Goal: Information Seeking & Learning: Learn about a topic

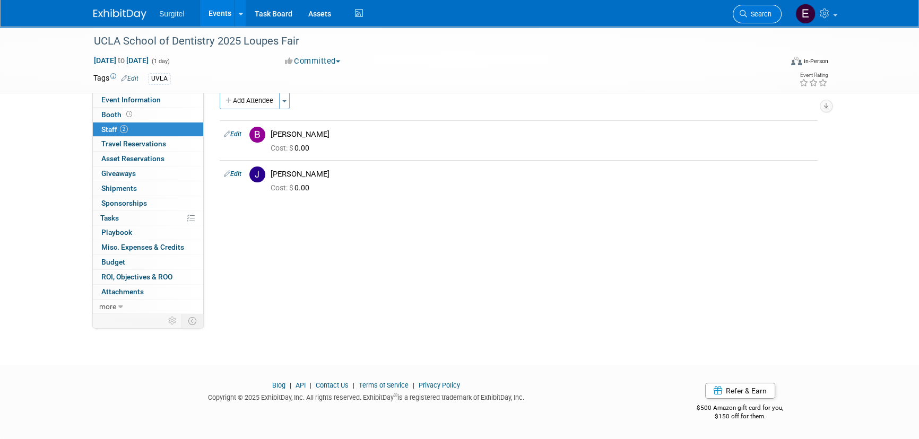
click at [747, 10] on span "Search" at bounding box center [759, 14] width 24 height 8
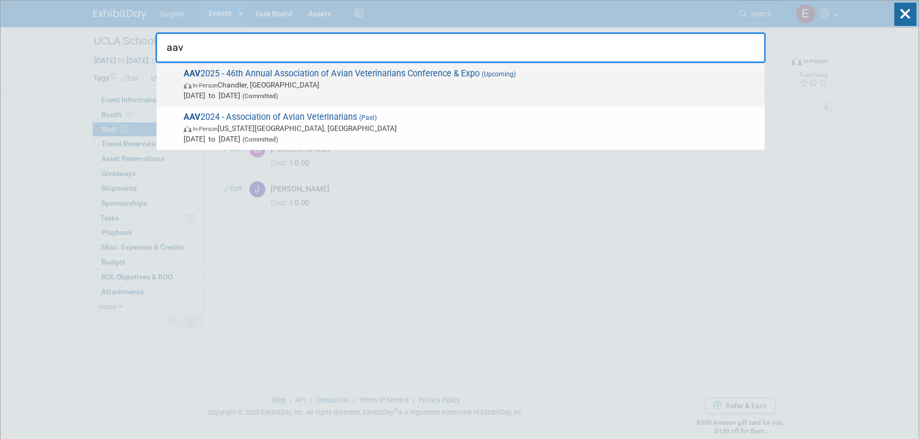
type input "aav"
click at [308, 83] on span "In-Person [PERSON_NAME], [GEOGRAPHIC_DATA]" at bounding box center [471, 85] width 575 height 11
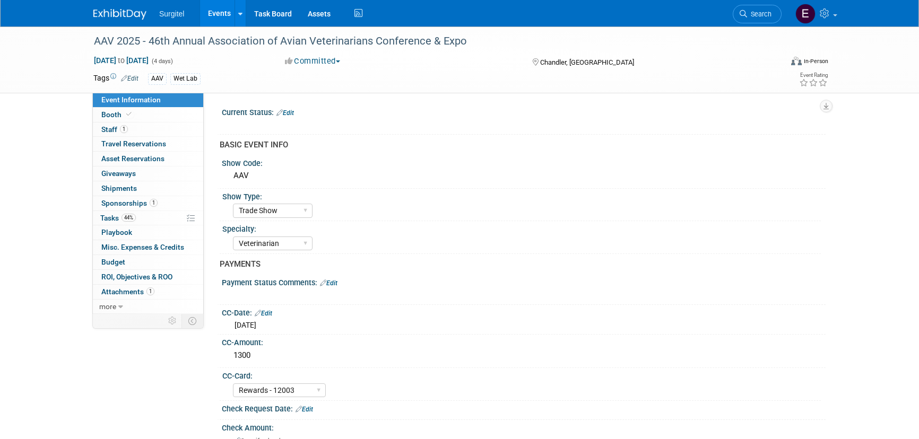
select select "Trade Show"
select select "Veterinarian"
select select "Rewards - 12003"
select select "No"
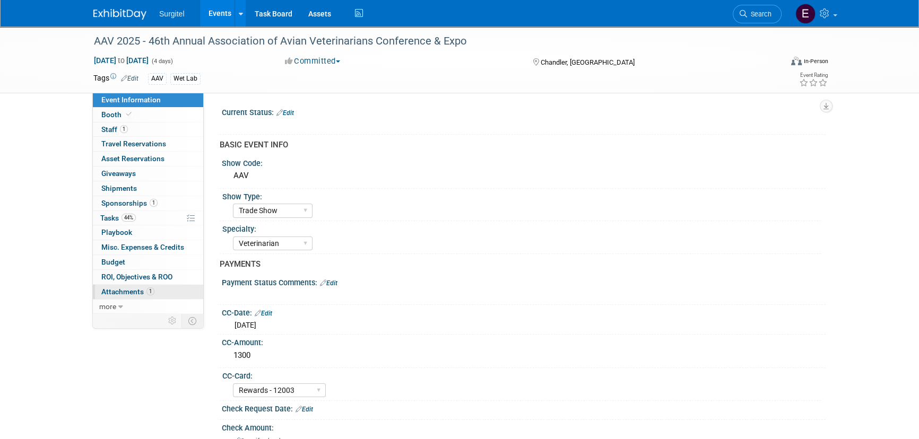
click at [118, 287] on span "Attachments 1" at bounding box center [127, 291] width 53 height 8
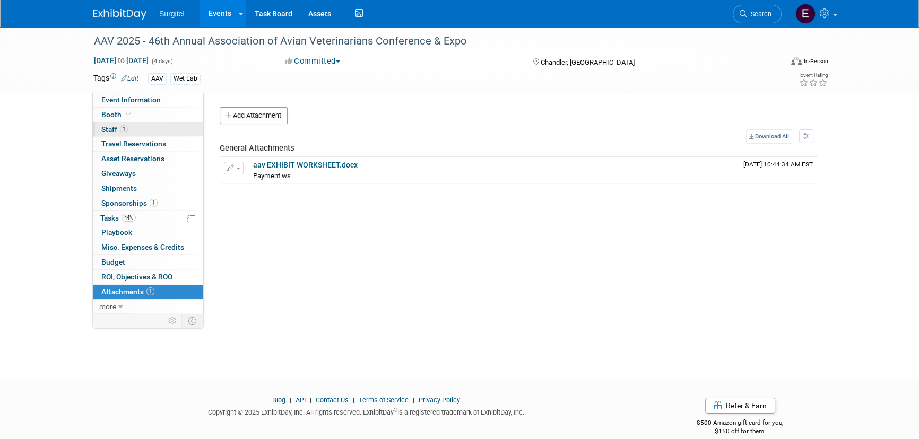
click at [128, 123] on link "1 Staff 1" at bounding box center [148, 130] width 110 height 14
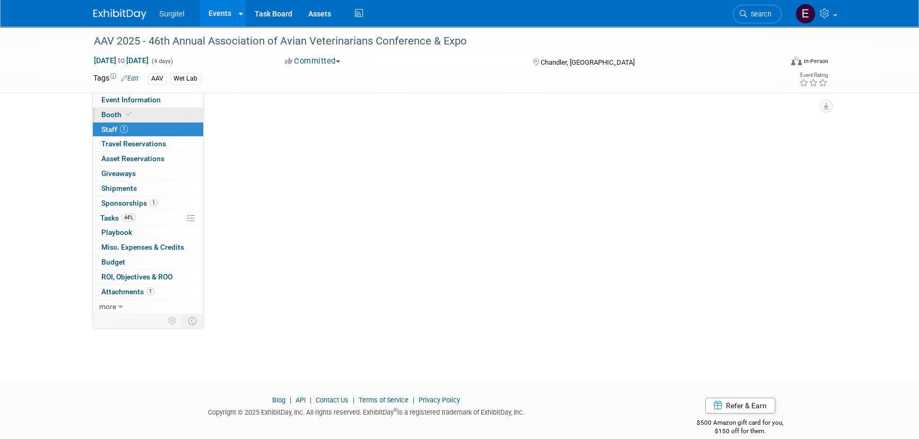
click at [123, 111] on span "Booth" at bounding box center [117, 114] width 32 height 8
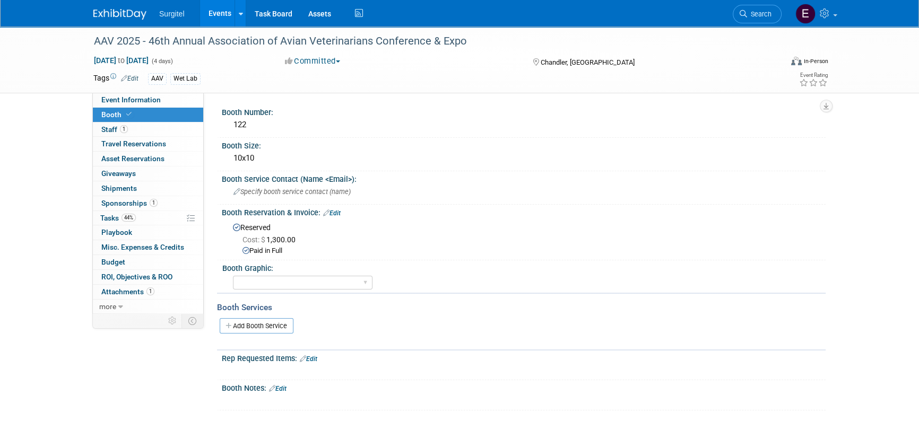
click at [223, 2] on link "Events" at bounding box center [219, 13] width 39 height 27
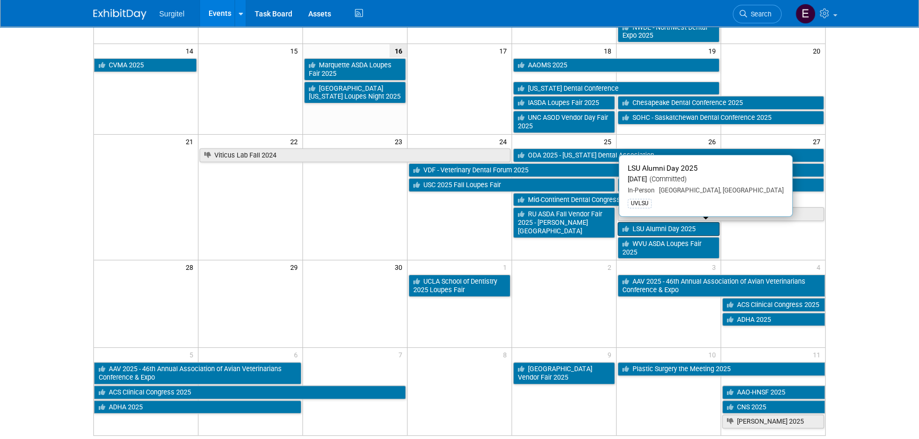
scroll to position [344, 0]
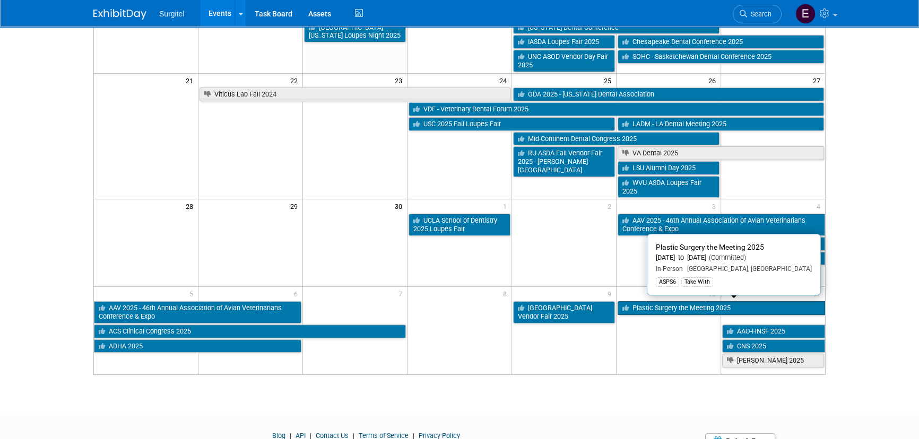
click at [641, 306] on link "Plastic Surgery the Meeting 2025" at bounding box center [720, 308] width 207 height 14
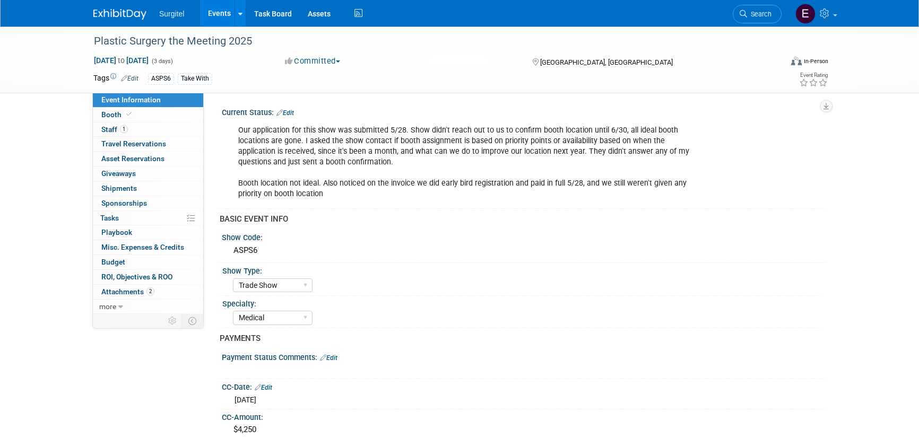
select select "Trade Show"
select select "Medical"
select select "SkyMiles - 93008"
select select "No"
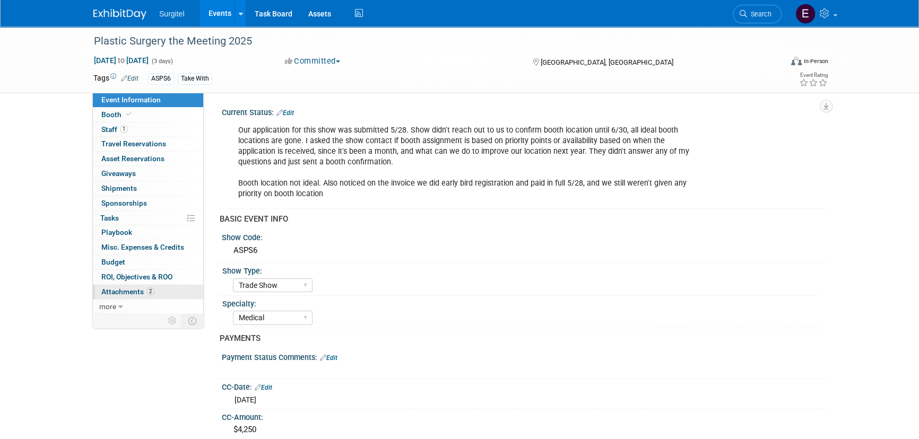
click at [105, 287] on span "Attachments 2" at bounding box center [127, 291] width 53 height 8
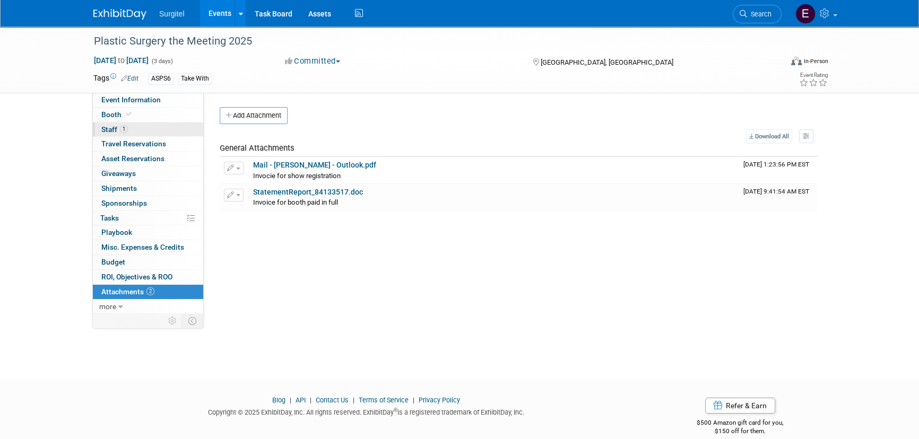
click at [176, 125] on link "1 Staff 1" at bounding box center [148, 130] width 110 height 14
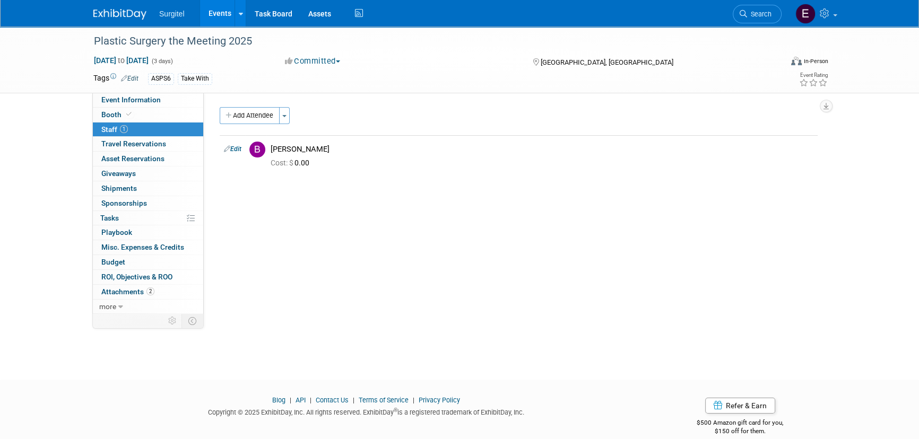
click at [214, 7] on link "Events" at bounding box center [219, 13] width 39 height 27
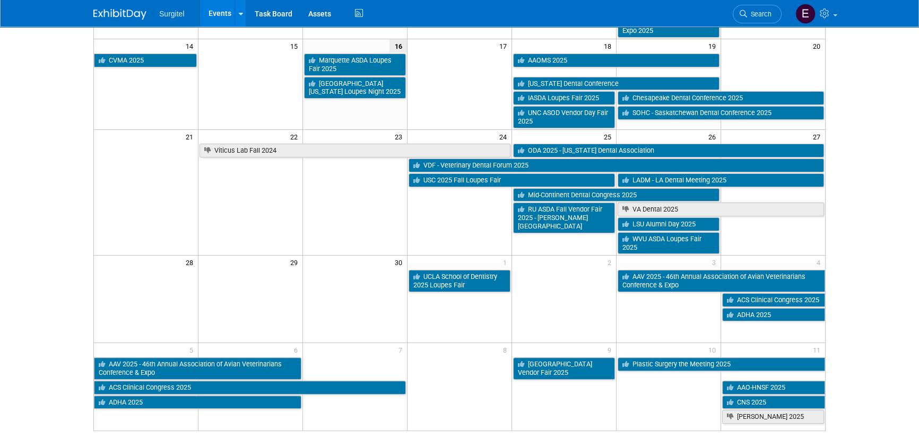
scroll to position [289, 0]
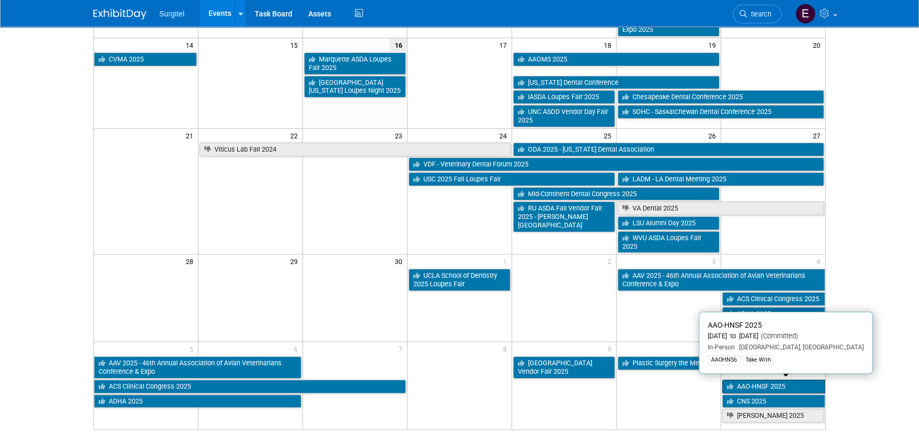
click at [734, 383] on icon at bounding box center [732, 386] width 10 height 7
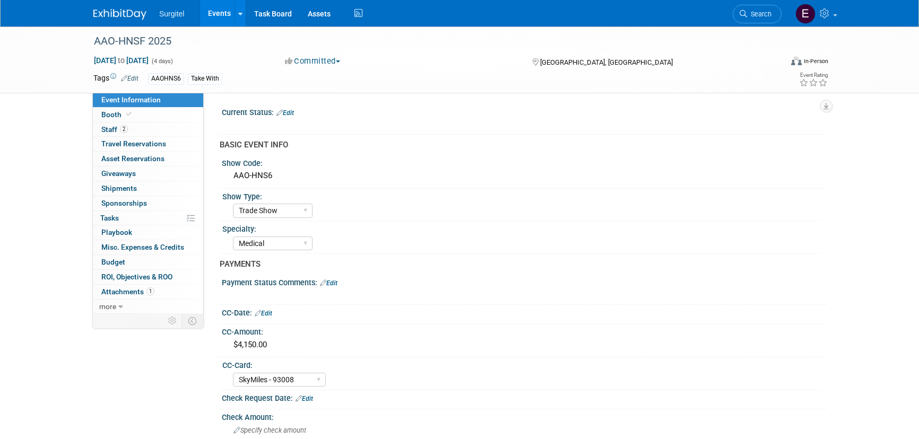
select select "Trade Show"
select select "Medical"
select select "SkyMiles - 93008"
select select "No"
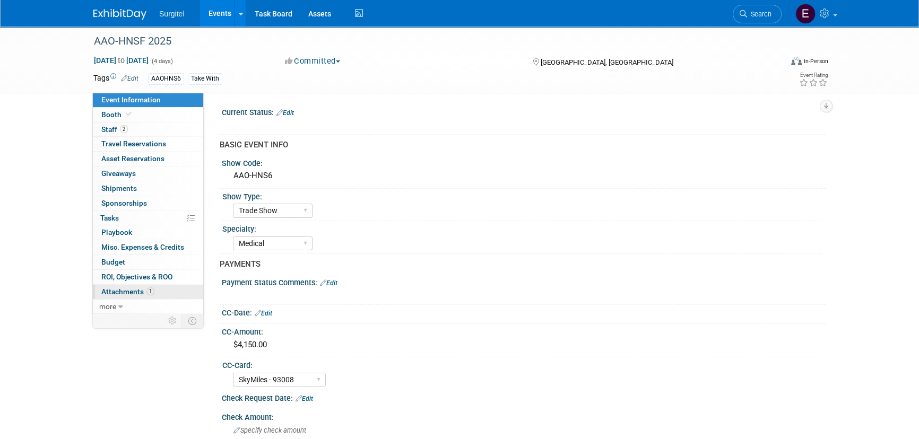
click at [139, 285] on link "1 Attachments 1" at bounding box center [148, 292] width 110 height 14
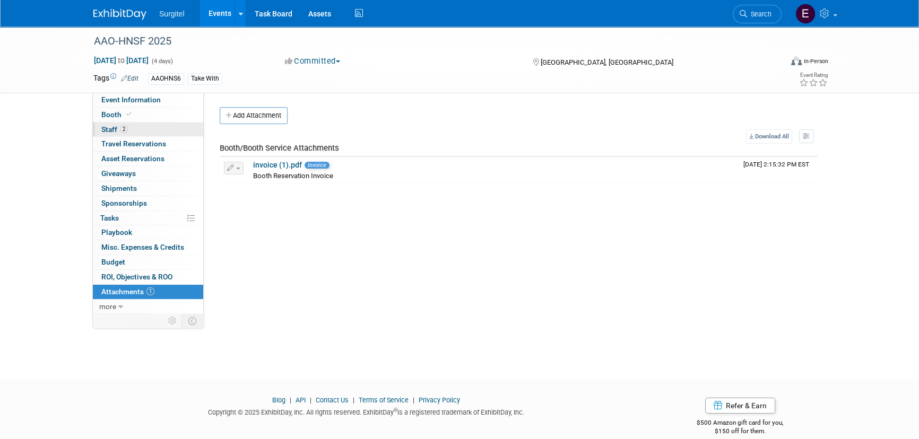
click at [137, 127] on link "2 Staff 2" at bounding box center [148, 130] width 110 height 14
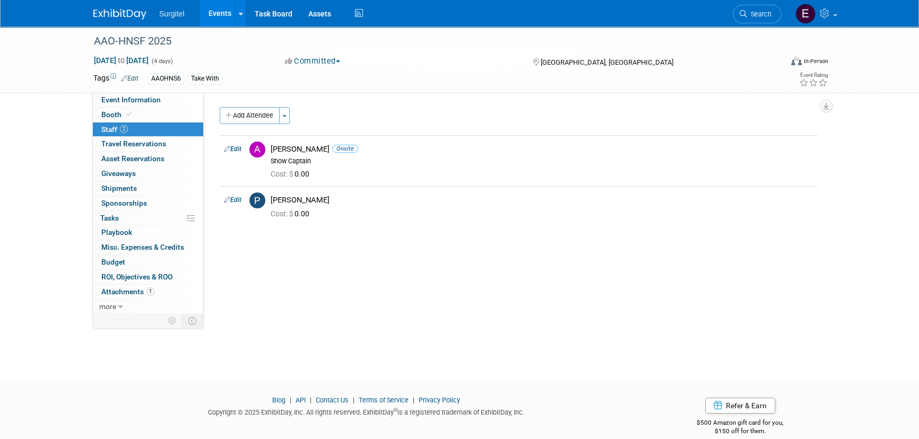
click at [216, 14] on link "Events" at bounding box center [219, 13] width 39 height 27
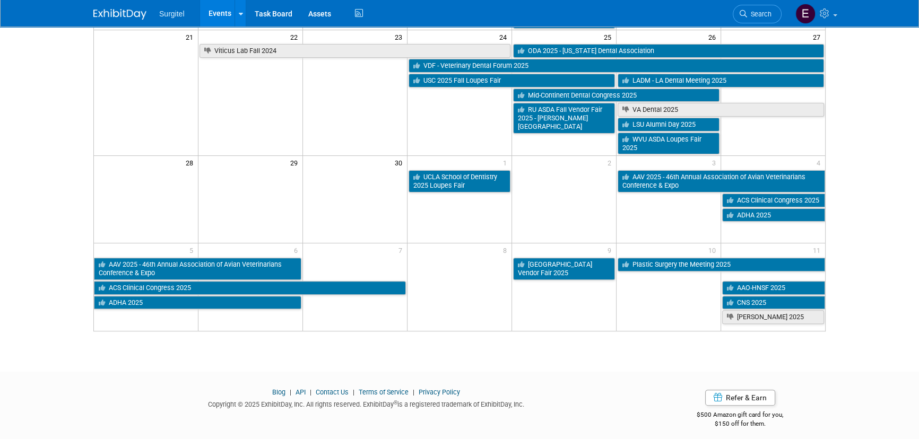
scroll to position [393, 0]
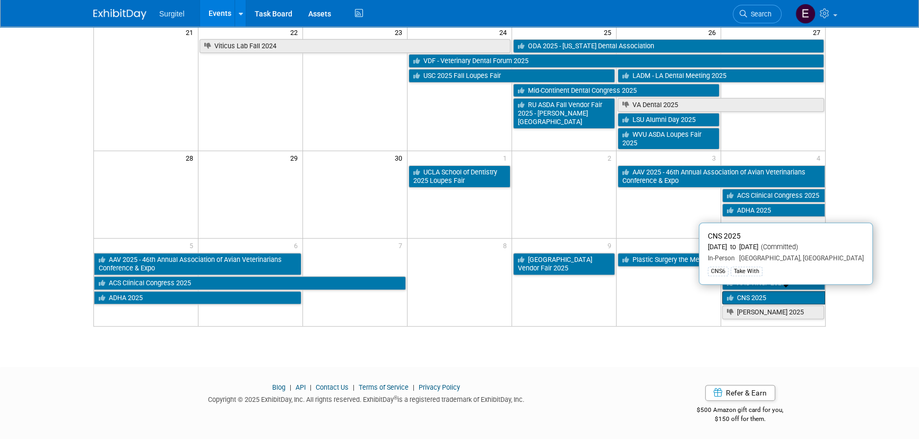
click at [749, 295] on link "CNS 2025" at bounding box center [773, 298] width 103 height 14
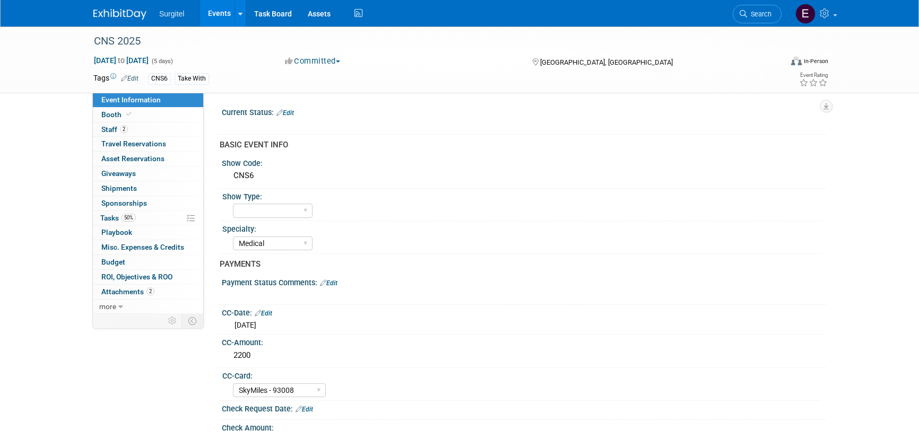
select select "Medical"
select select "SkyMiles - 93008"
select select "No"
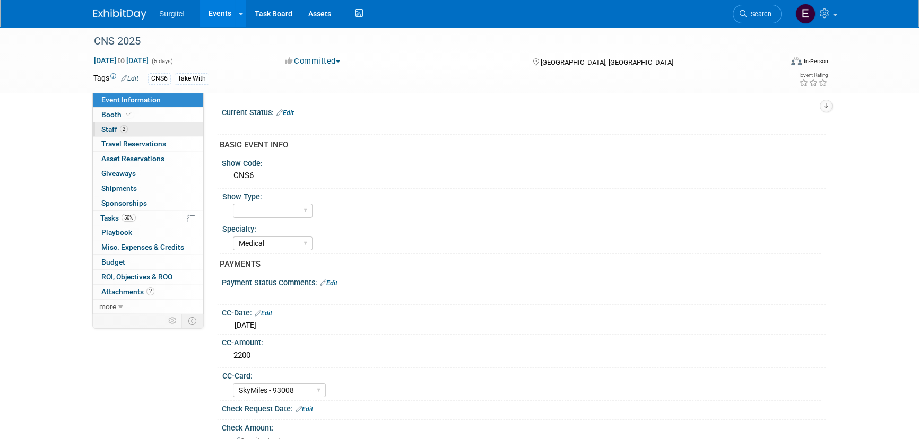
click at [112, 127] on span "Staff 2" at bounding box center [114, 129] width 27 height 8
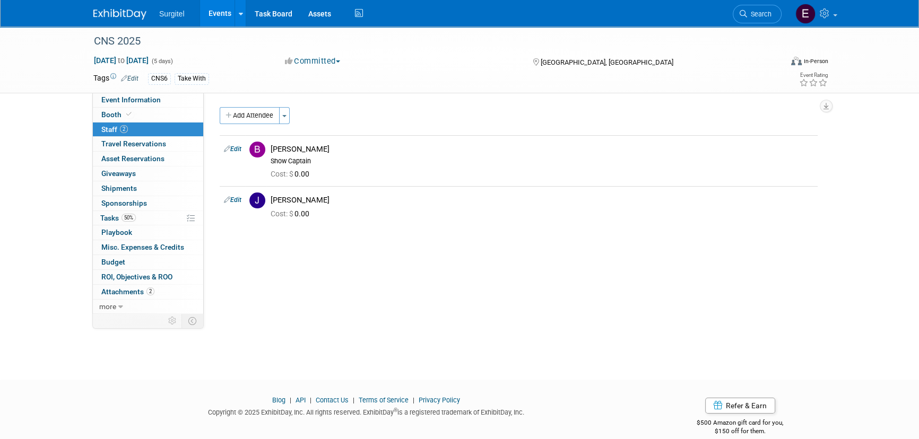
click at [220, 15] on link "Events" at bounding box center [219, 13] width 39 height 27
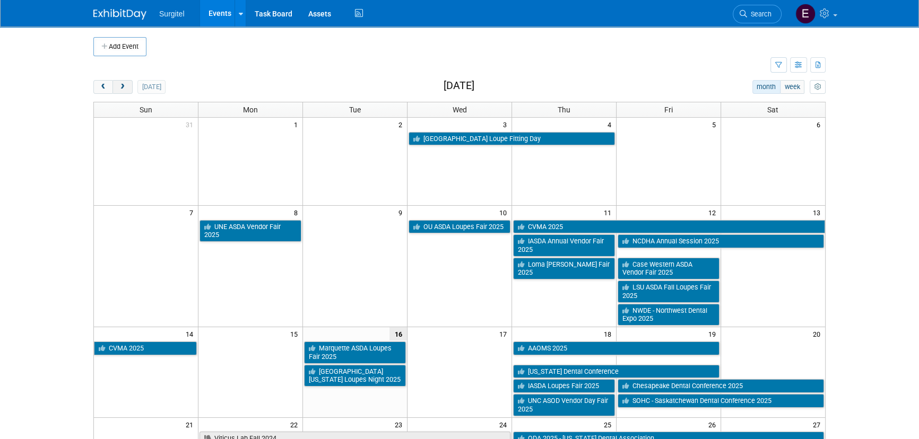
click at [126, 87] on span "next" at bounding box center [122, 87] width 8 height 7
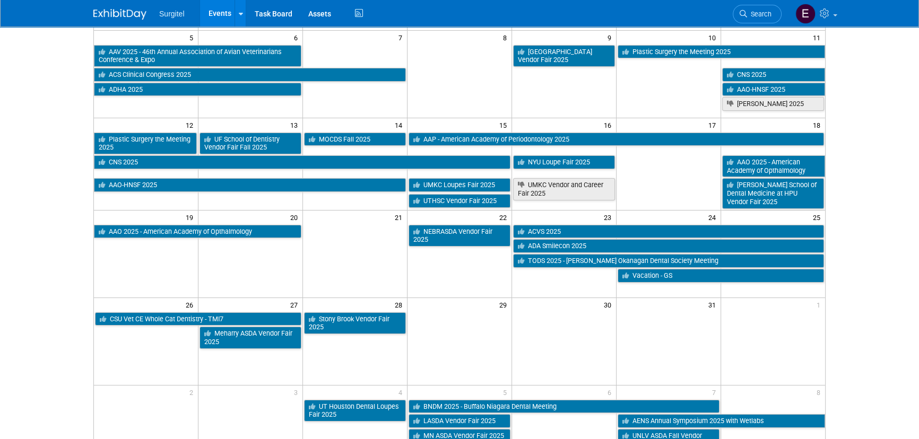
scroll to position [144, 0]
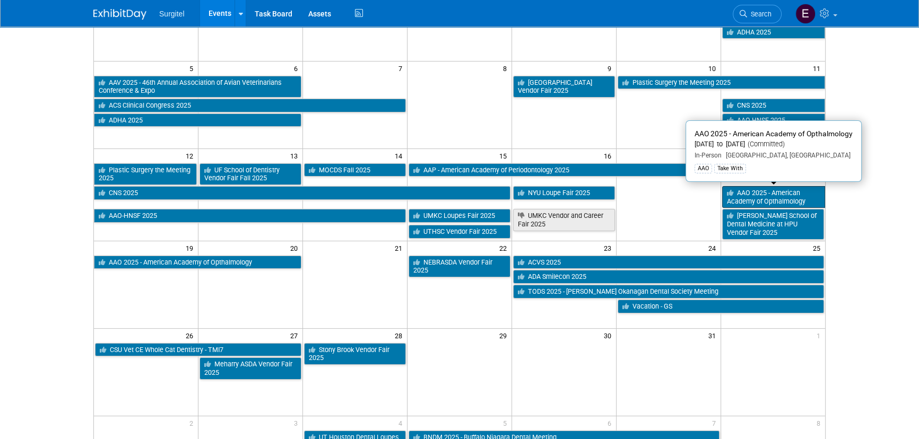
click at [739, 201] on link "AAO 2025 - American Academy of Opthalmology" at bounding box center [773, 197] width 103 height 22
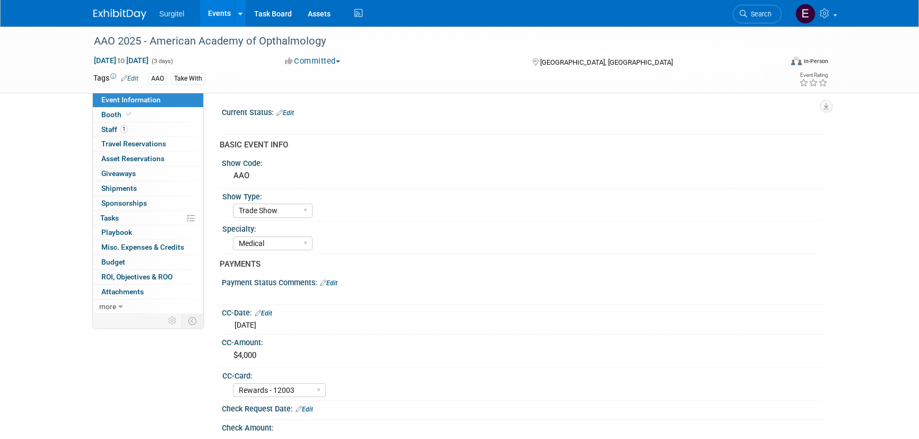
select select "Trade Show"
select select "Medical"
select select "Rewards - 12003"
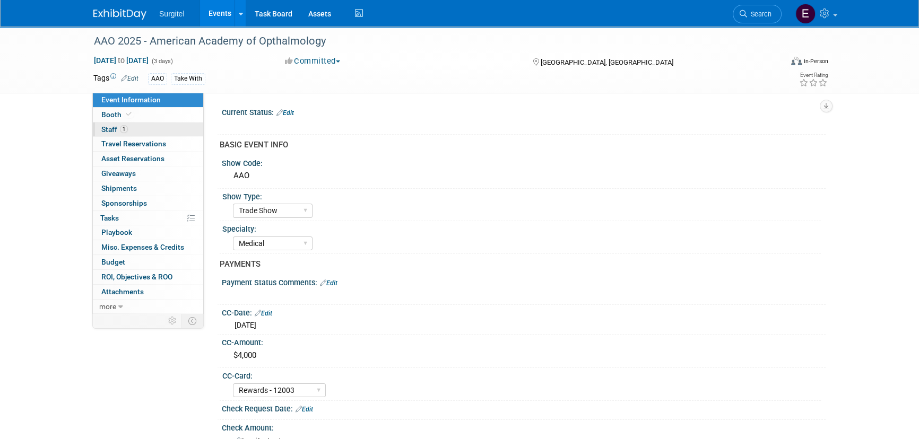
click at [138, 125] on link "1 Staff 1" at bounding box center [148, 130] width 110 height 14
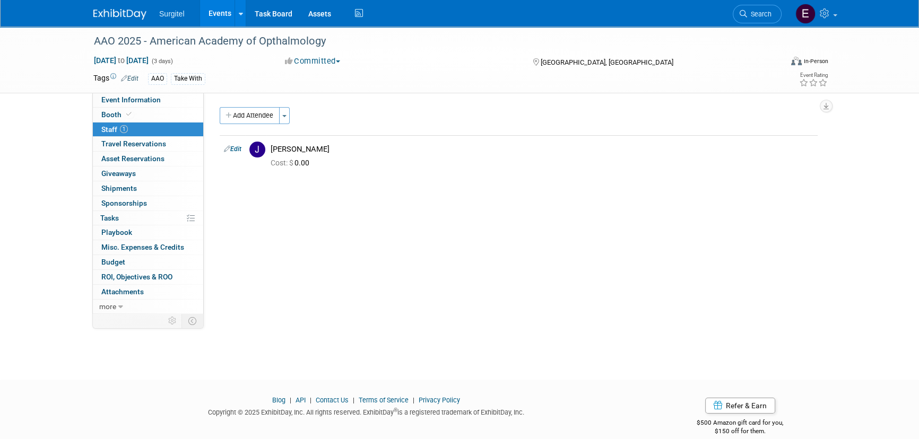
click at [223, 9] on link "Events" at bounding box center [219, 13] width 39 height 27
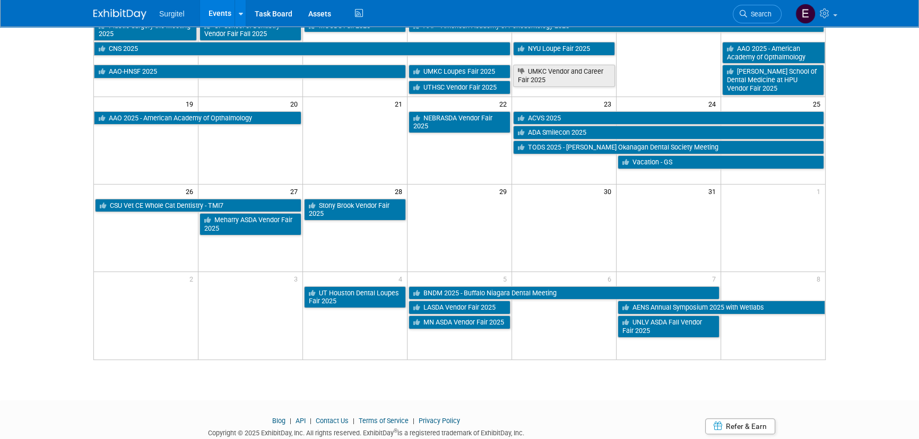
scroll to position [289, 0]
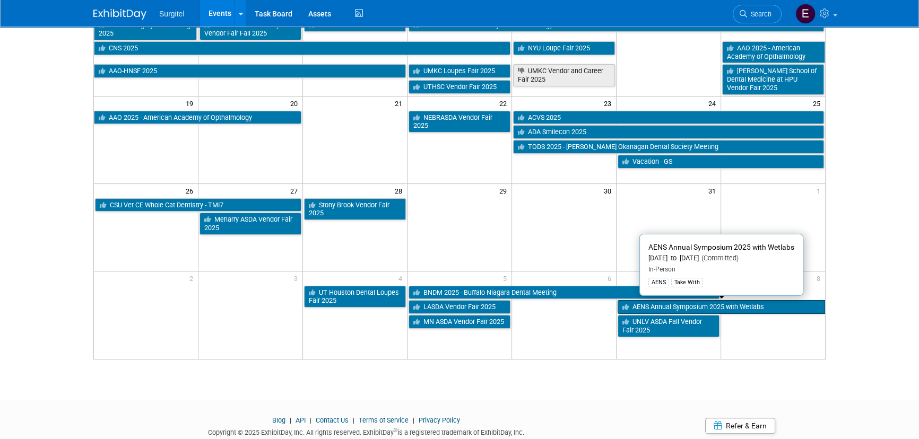
click at [723, 305] on link "AENS Annual Symposium 2025 with Wetlabs" at bounding box center [720, 307] width 207 height 14
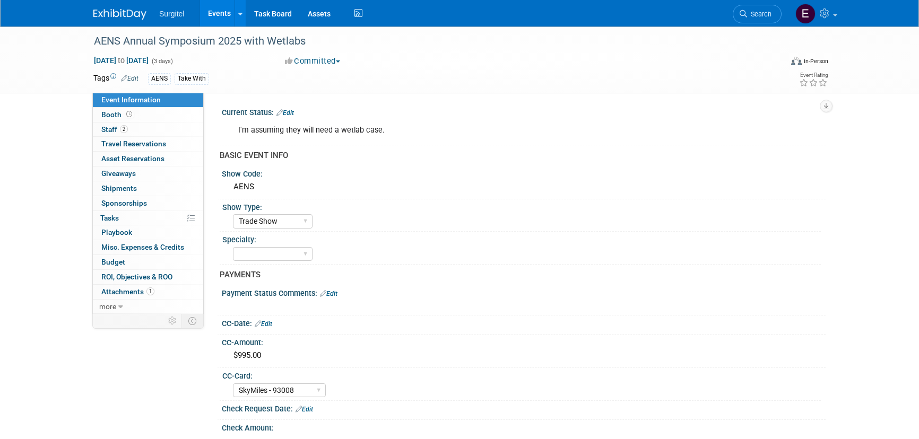
select select "Trade Show"
select select "SkyMiles - 93008"
select select "No"
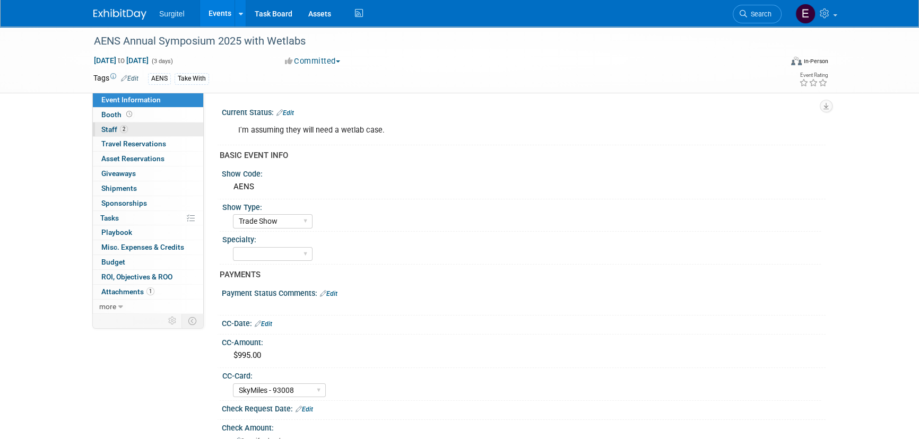
click at [115, 129] on span "Staff 2" at bounding box center [114, 129] width 27 height 8
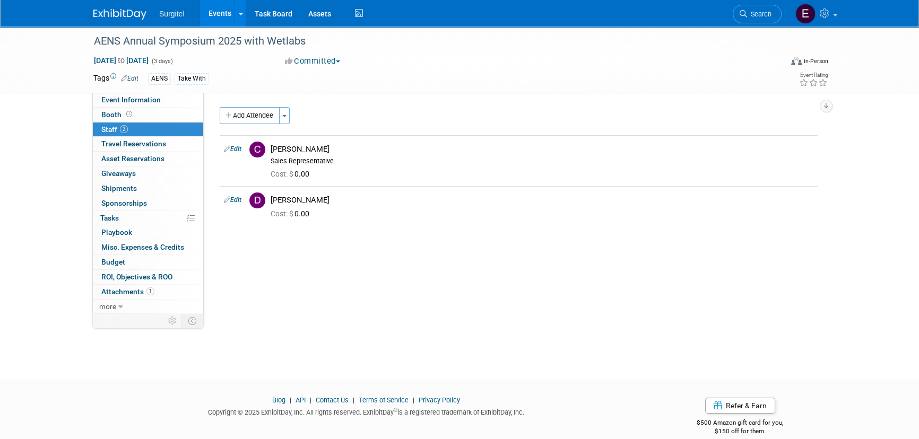
click at [220, 12] on link "Events" at bounding box center [219, 13] width 39 height 27
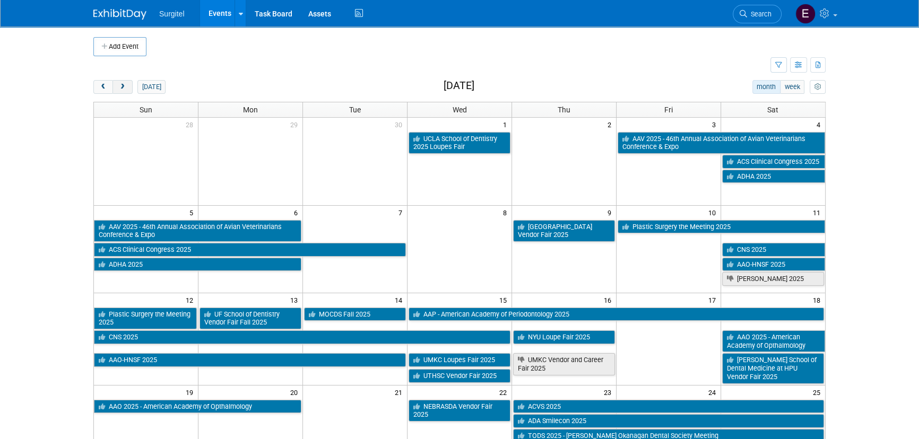
click at [127, 85] on button "next" at bounding box center [122, 87] width 20 height 14
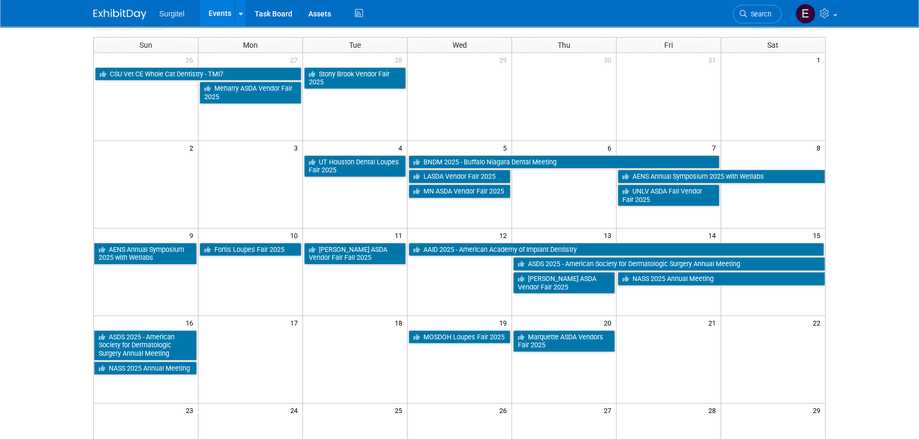
scroll to position [193, 0]
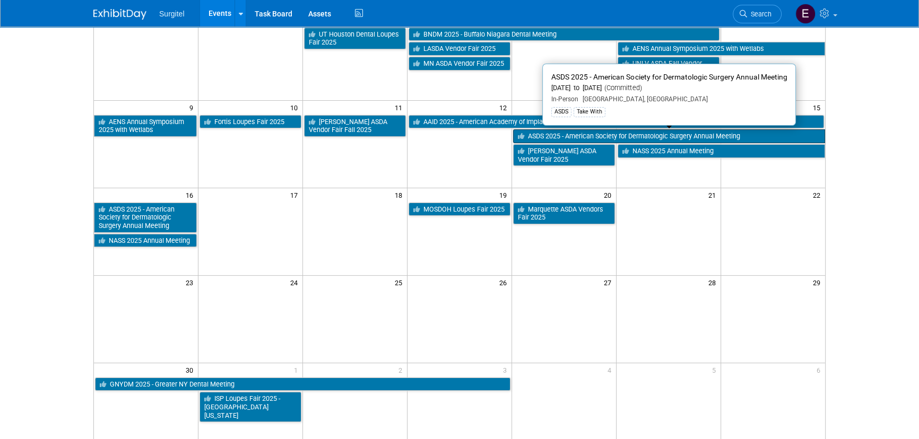
click at [579, 132] on link "ASDS 2025 - American Society for Dermatologic Surgery Annual Meeting" at bounding box center [669, 136] width 312 height 14
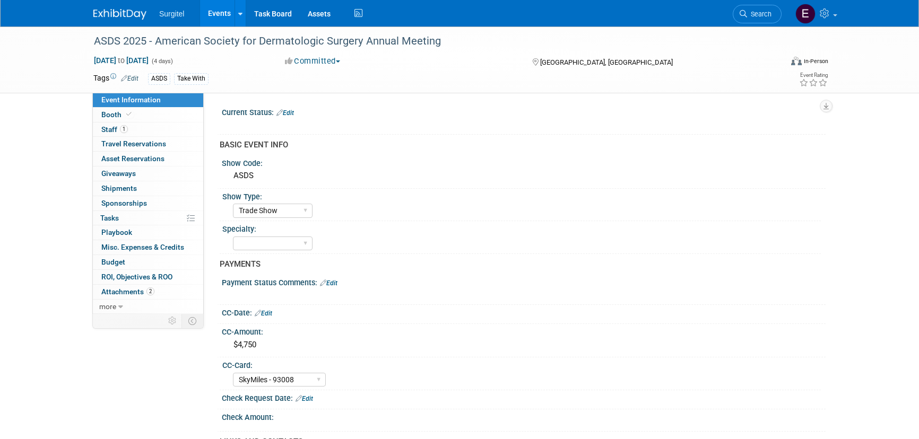
select select "Trade Show"
select select "SkyMiles - 93008"
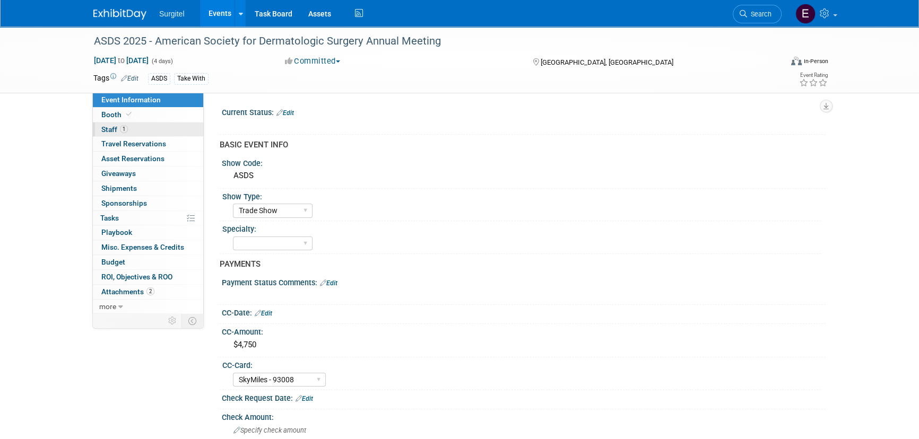
click at [147, 135] on link "1 Staff 1" at bounding box center [148, 130] width 110 height 14
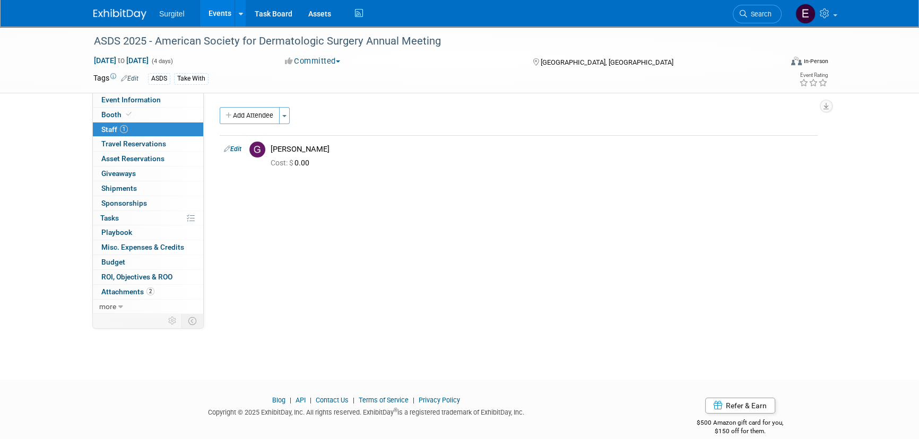
click at [216, 15] on link "Events" at bounding box center [219, 13] width 39 height 27
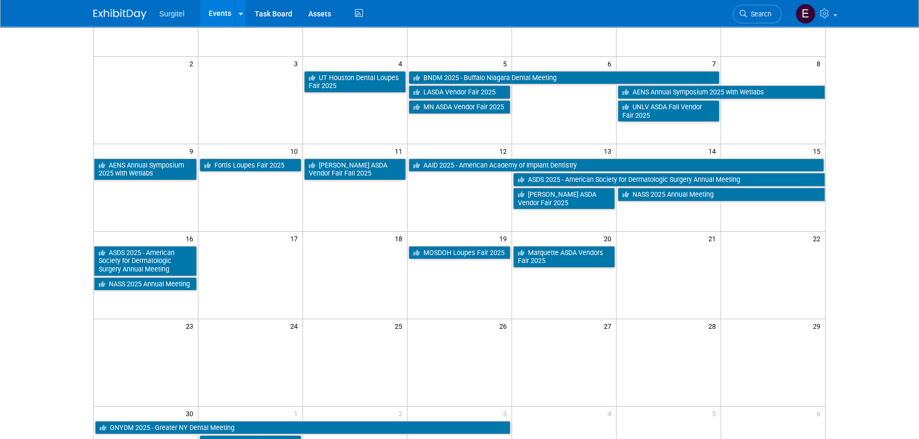
scroll to position [193, 0]
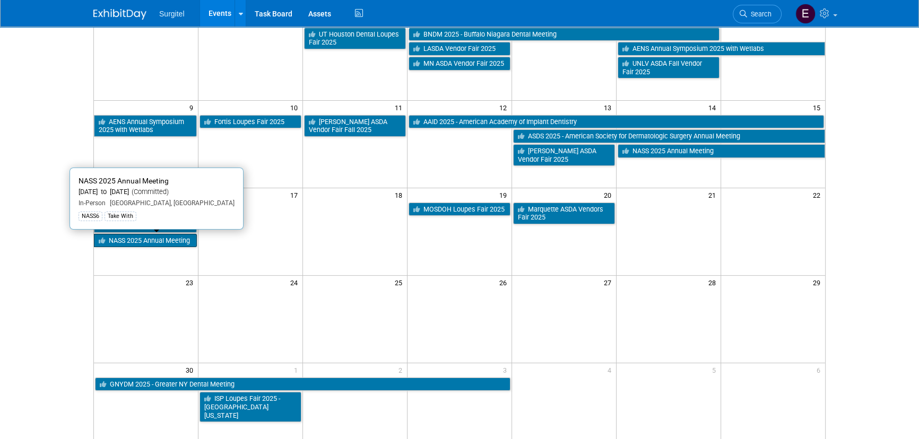
click at [183, 241] on link "NASS 2025 Annual Meeting" at bounding box center [145, 241] width 103 height 14
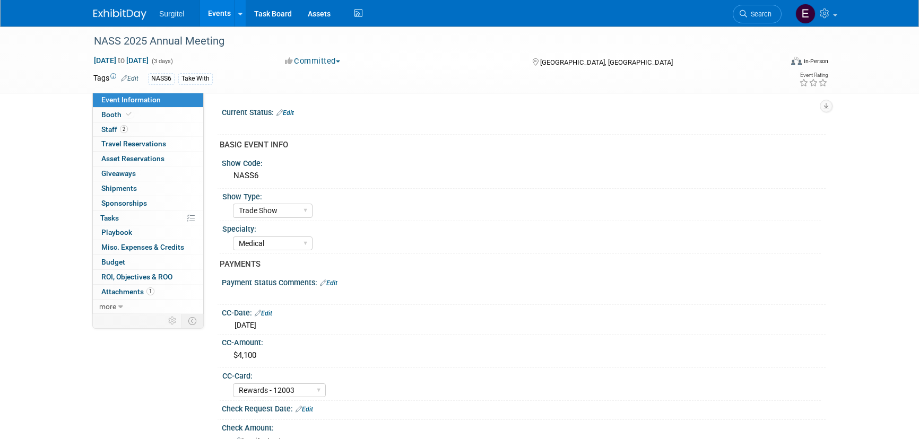
select select "Trade Show"
select select "Medical"
select select "Rewards - 12003"
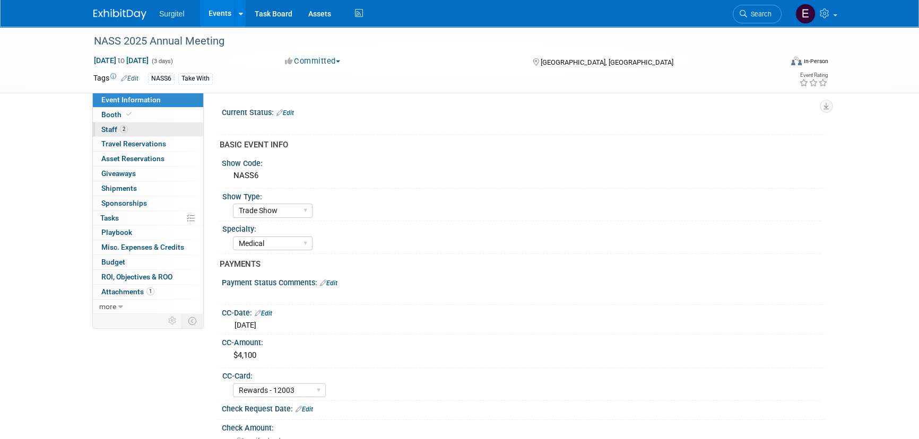
click at [153, 134] on link "2 Staff 2" at bounding box center [148, 130] width 110 height 14
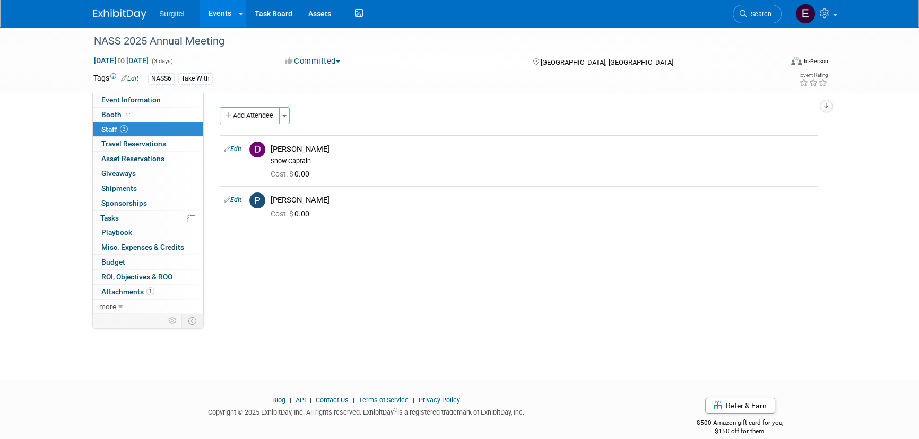
click at [216, 13] on link "Events" at bounding box center [219, 13] width 39 height 27
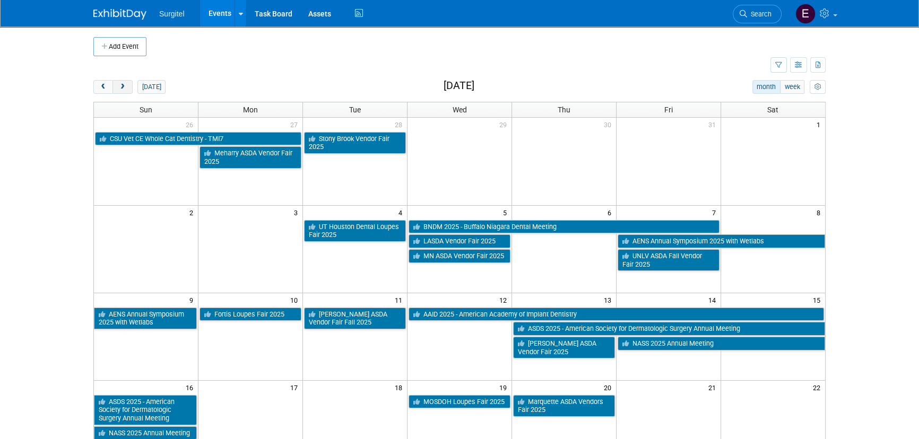
click at [123, 88] on span "next" at bounding box center [122, 87] width 8 height 7
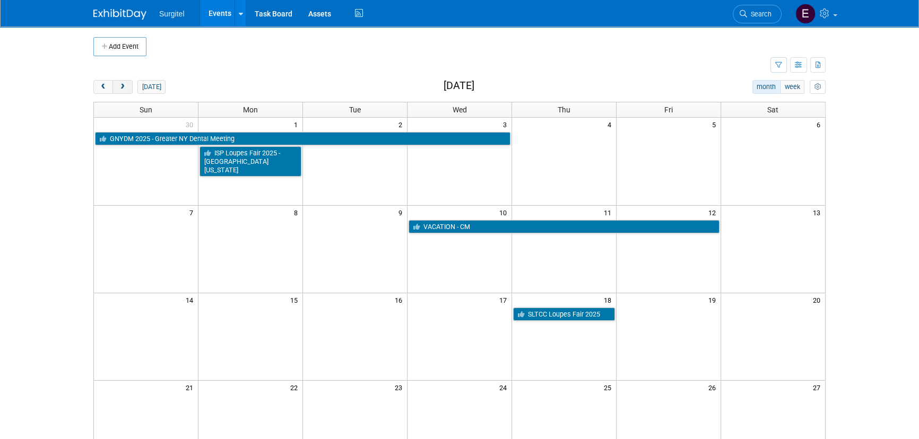
click at [124, 92] on button "next" at bounding box center [122, 87] width 20 height 14
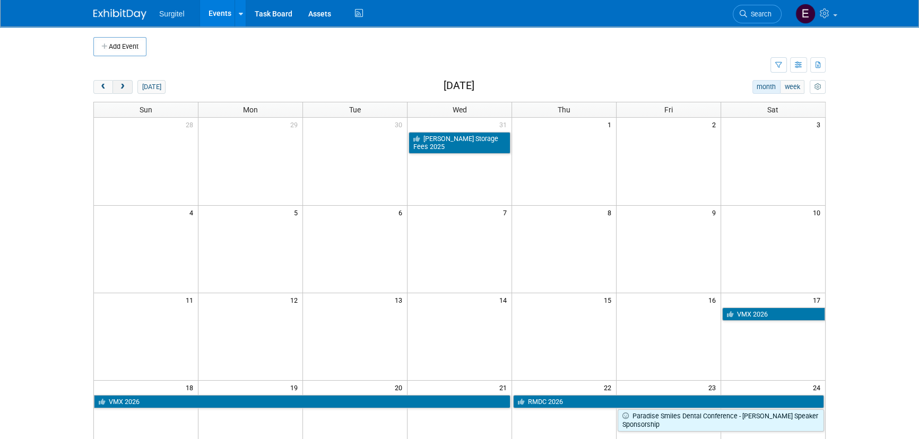
click at [129, 88] on button "next" at bounding box center [122, 87] width 20 height 14
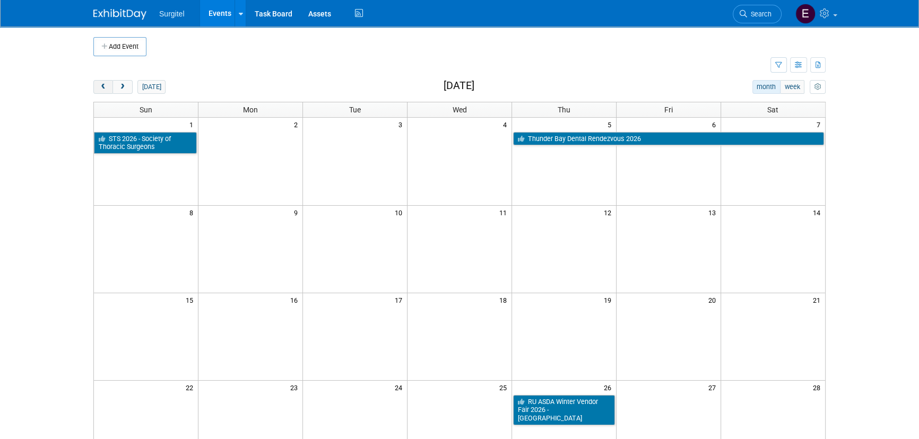
click at [106, 91] on button "prev" at bounding box center [103, 87] width 20 height 14
click at [104, 91] on button "prev" at bounding box center [103, 87] width 20 height 14
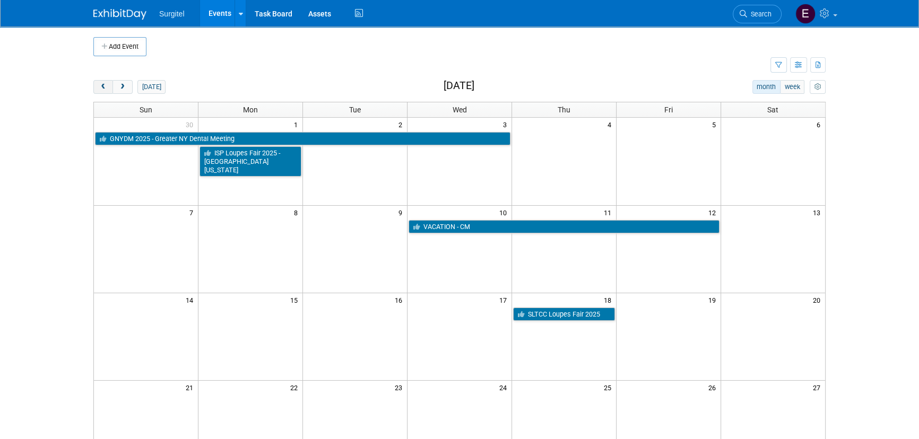
click at [103, 91] on button "prev" at bounding box center [103, 87] width 20 height 14
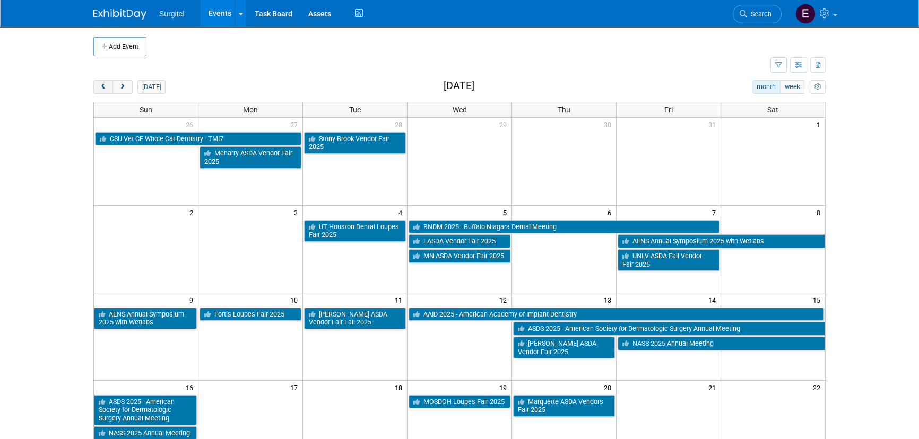
click at [102, 91] on button "prev" at bounding box center [103, 87] width 20 height 14
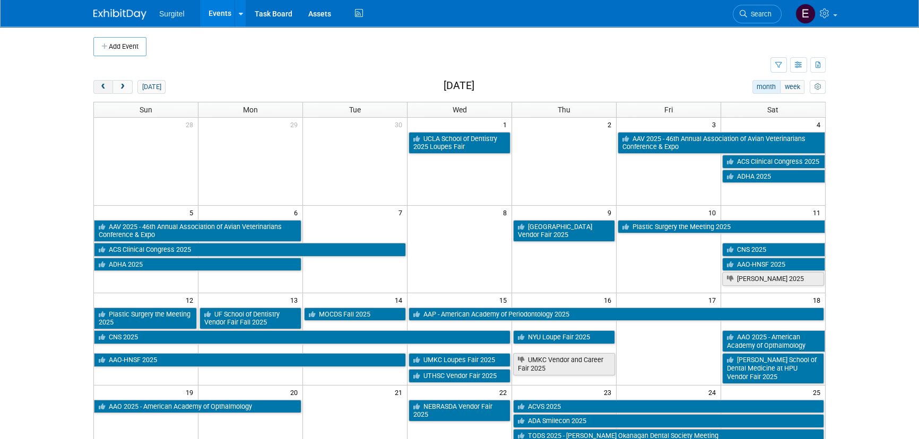
click at [105, 90] on button "prev" at bounding box center [103, 87] width 20 height 14
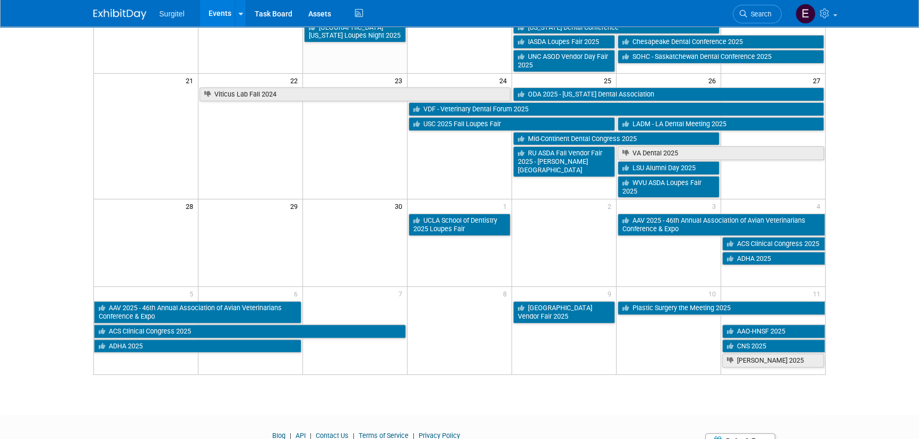
scroll to position [296, 0]
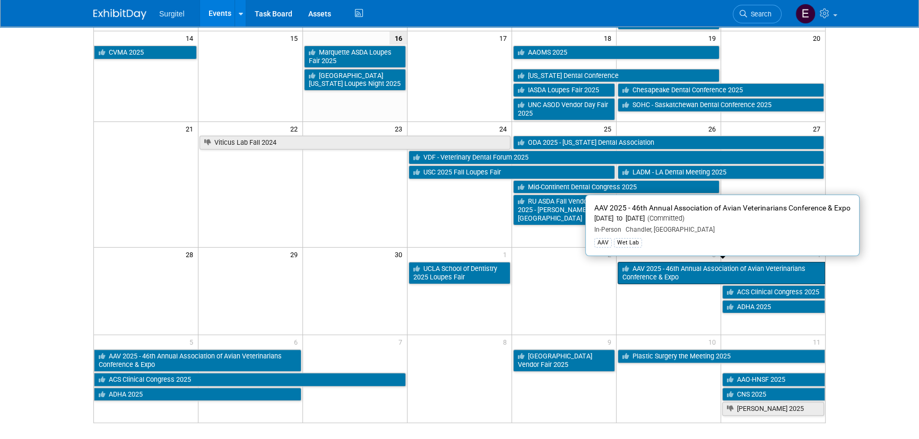
click at [666, 266] on link "AAV 2025 - 46th Annual Association of Avian Veterinarians Conference & Expo" at bounding box center [720, 273] width 207 height 22
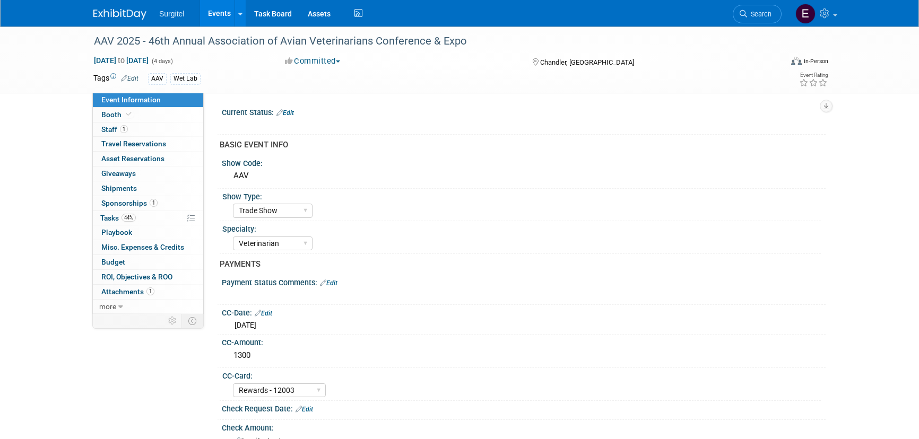
select select "Trade Show"
select select "Veterinarian"
select select "Rewards - 12003"
select select "No"
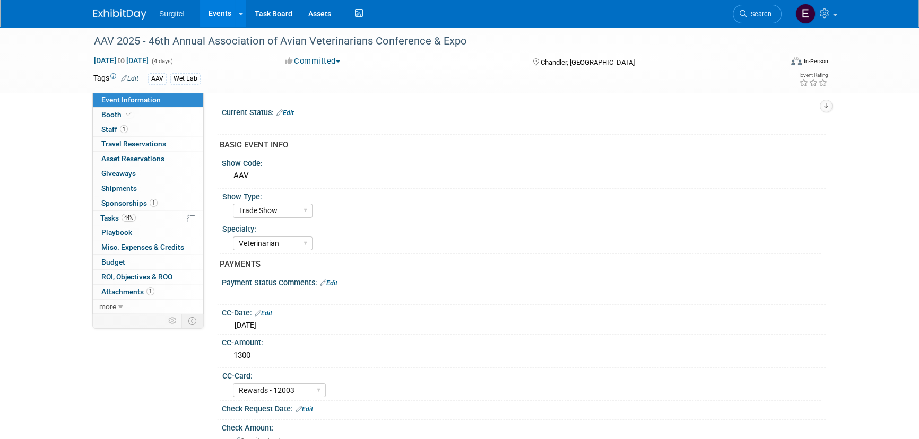
click at [214, 5] on link "Events" at bounding box center [219, 13] width 39 height 27
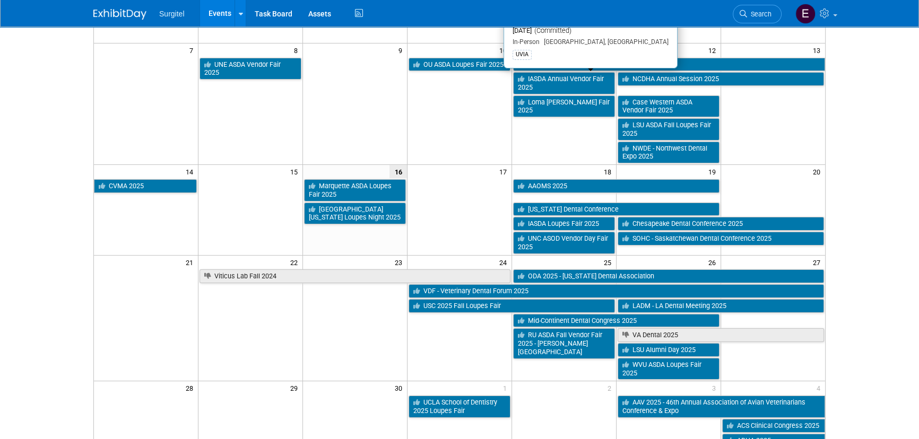
scroll to position [241, 0]
